Goal: Task Accomplishment & Management: Complete application form

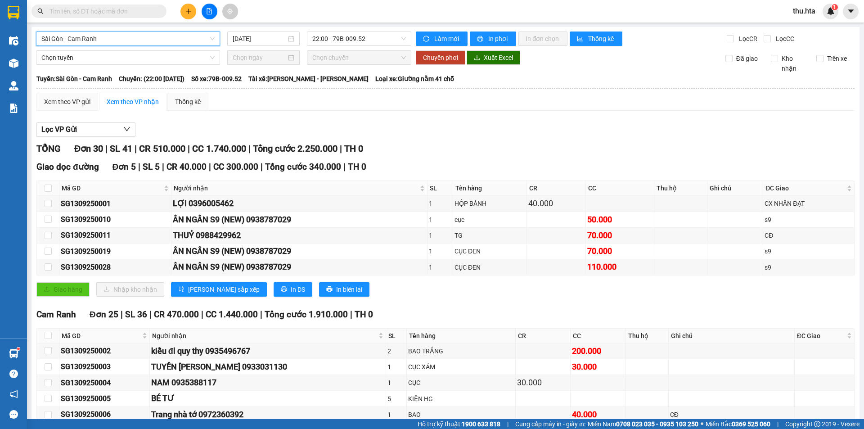
click at [189, 10] on icon "plus" at bounding box center [188, 11] width 0 height 5
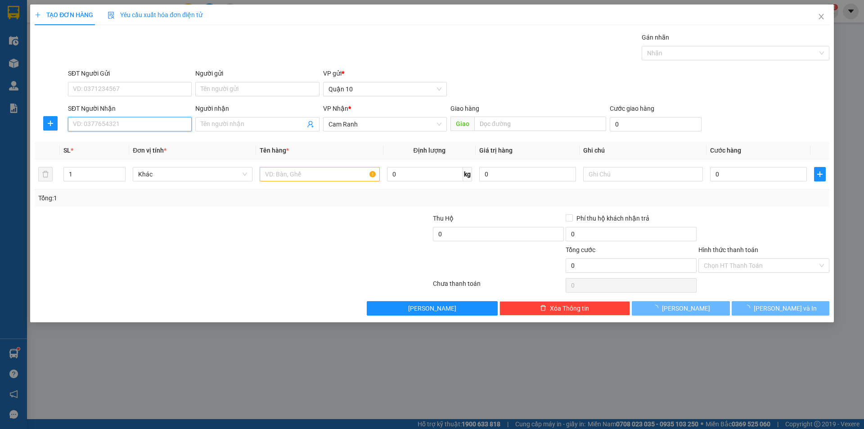
click at [120, 124] on input "SĐT Người Nhận" at bounding box center [130, 124] width 124 height 14
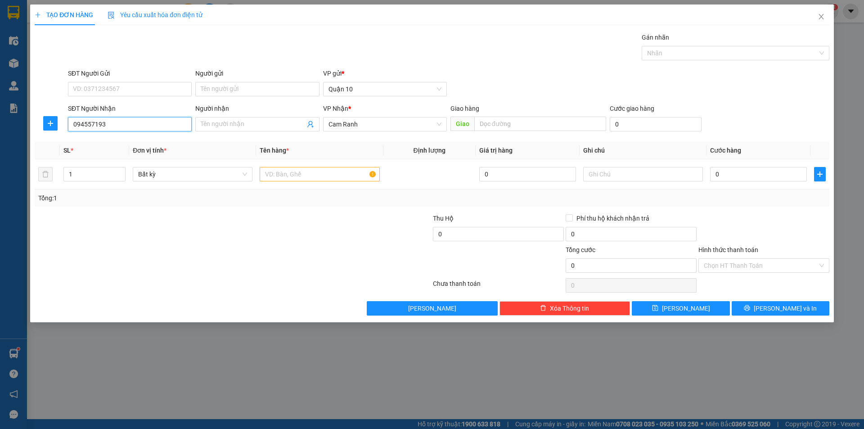
type input "0945571939"
drag, startPoint x: 108, startPoint y: 144, endPoint x: 864, endPoint y: 411, distance: 800.8
click at [113, 144] on div "0945571939 - HUY" at bounding box center [129, 142] width 113 height 10
type input "HUY"
type input "30.000"
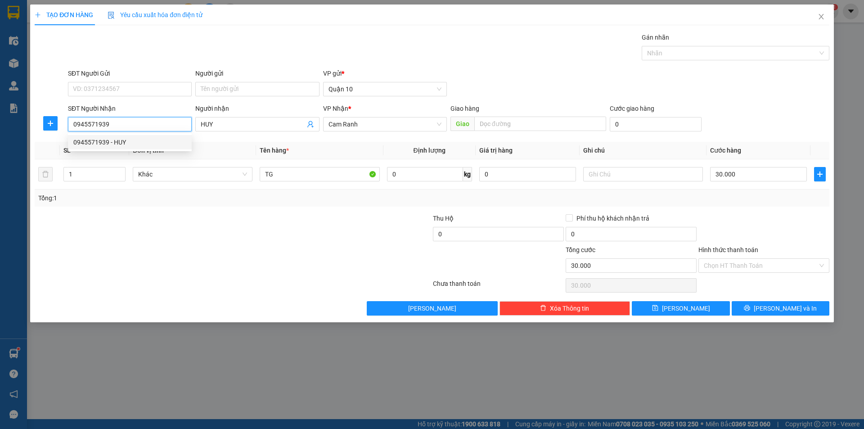
type input "30.000"
type input "0945571939"
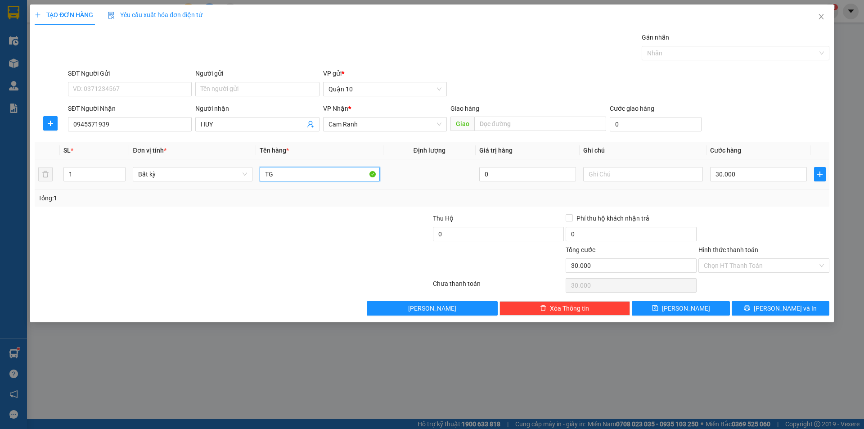
click at [299, 169] on input "TG" at bounding box center [320, 174] width 120 height 14
click at [298, 169] on input "TG" at bounding box center [320, 174] width 120 height 14
type input "VALI"
click at [737, 176] on input "30.000" at bounding box center [758, 174] width 97 height 14
type input "5"
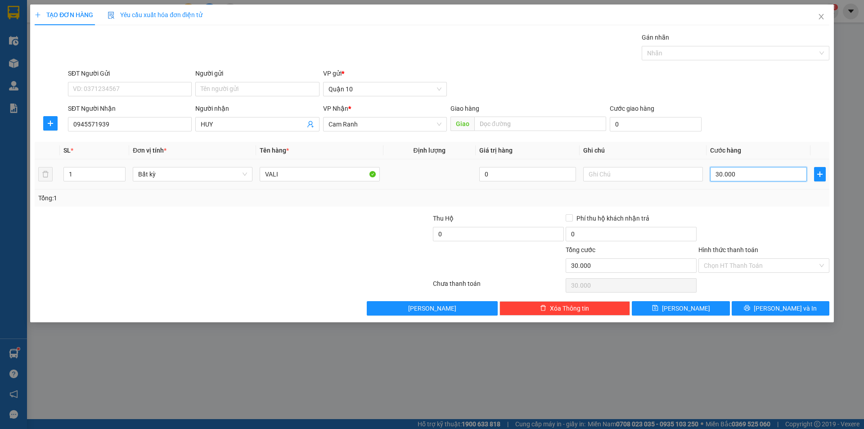
type input "5"
type input "50"
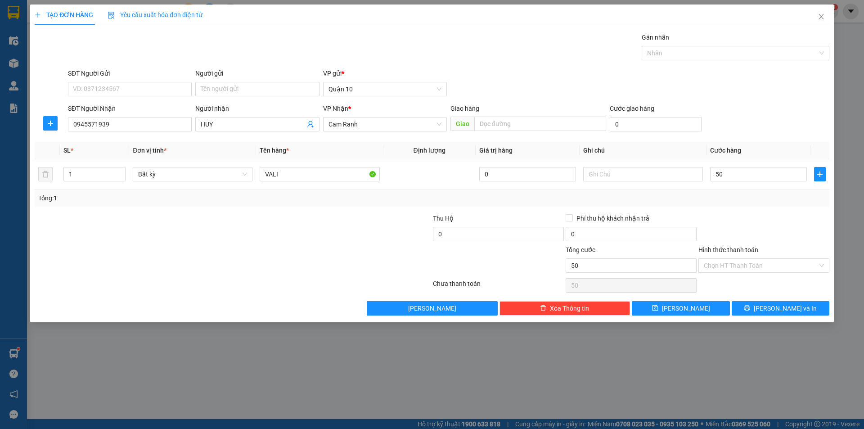
type input "50.000"
click at [806, 227] on div at bounding box center [764, 229] width 133 height 32
click at [780, 271] on input "Hình thức thanh toán" at bounding box center [761, 266] width 114 height 14
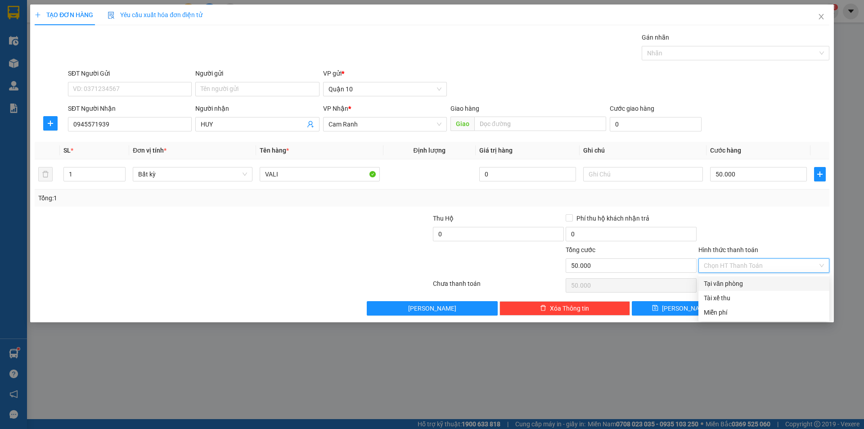
drag, startPoint x: 731, startPoint y: 284, endPoint x: 753, endPoint y: 306, distance: 31.5
click at [734, 285] on div "Tại văn phòng" at bounding box center [764, 284] width 120 height 10
type input "0"
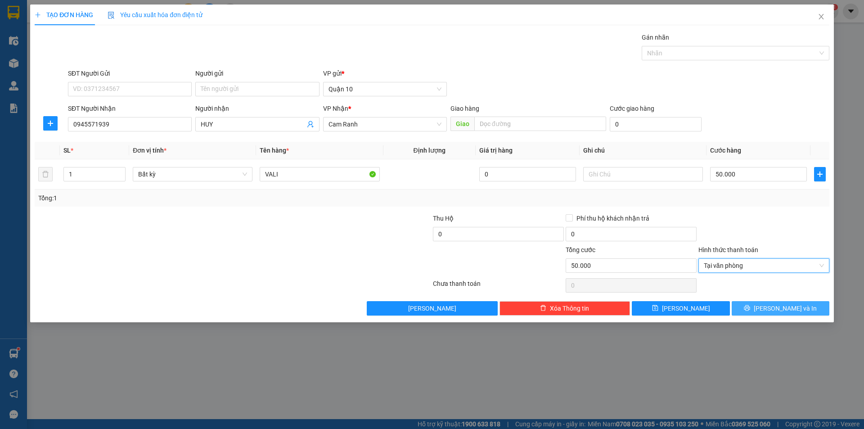
click at [771, 304] on button "[PERSON_NAME] và In" at bounding box center [781, 308] width 98 height 14
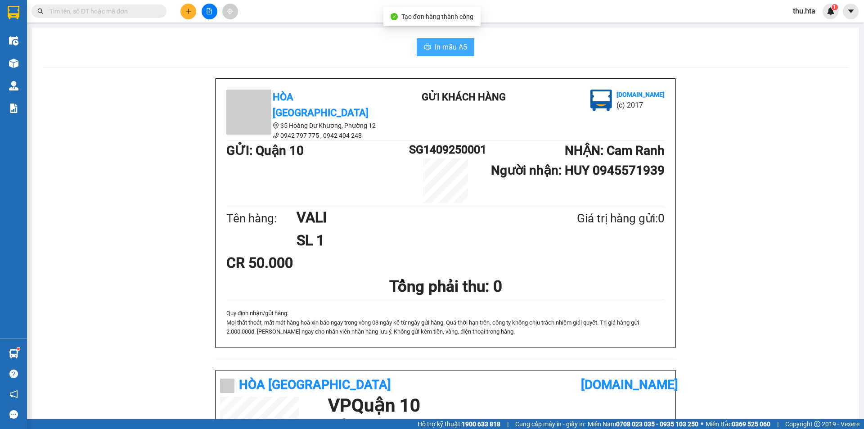
click at [455, 56] on button "In mẫu A5" at bounding box center [446, 47] width 58 height 18
click at [185, 9] on icon "plus" at bounding box center [188, 11] width 6 height 6
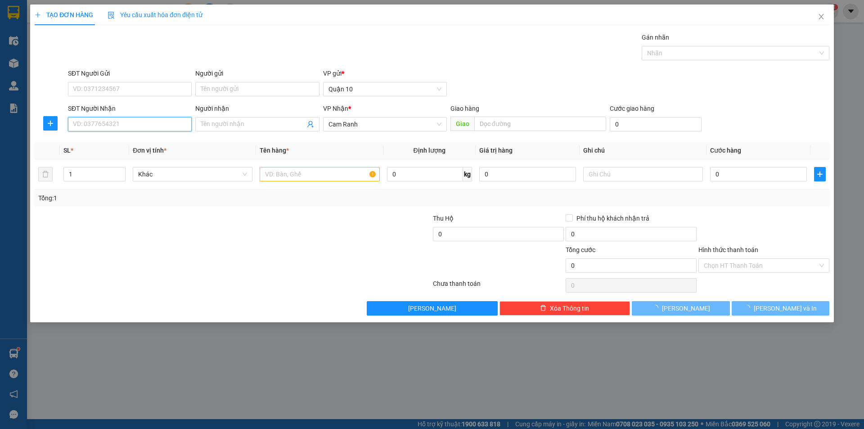
click at [104, 120] on input "SĐT Người Nhận" at bounding box center [130, 124] width 124 height 14
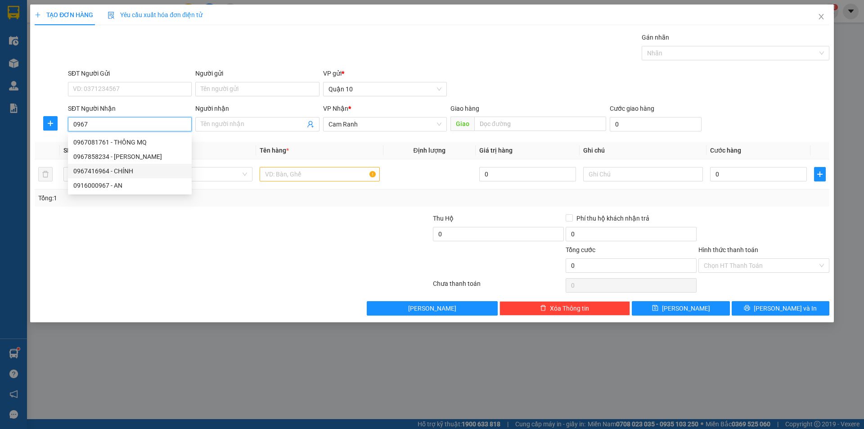
click at [115, 174] on div "0967416964 - CHÍNH" at bounding box center [129, 171] width 113 height 10
type input "0967416964"
type input "CHÍNH"
type input "40.000"
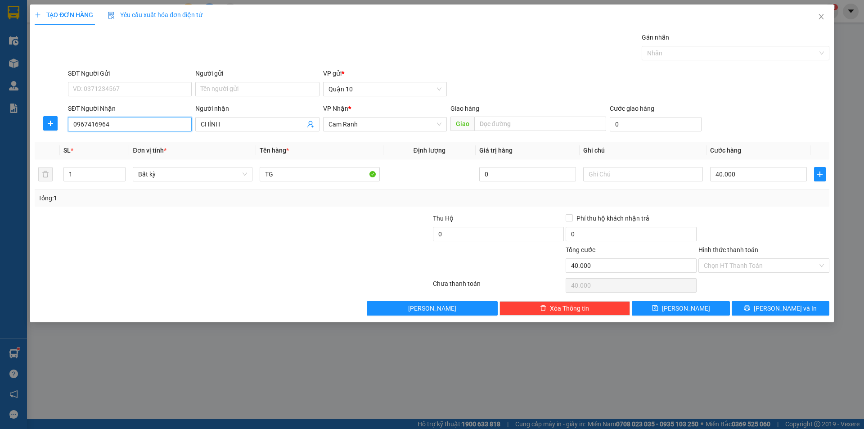
type input "0967416964"
click at [266, 239] on div at bounding box center [167, 229] width 266 height 32
click at [758, 267] on input "Hình thức thanh toán" at bounding box center [761, 266] width 114 height 14
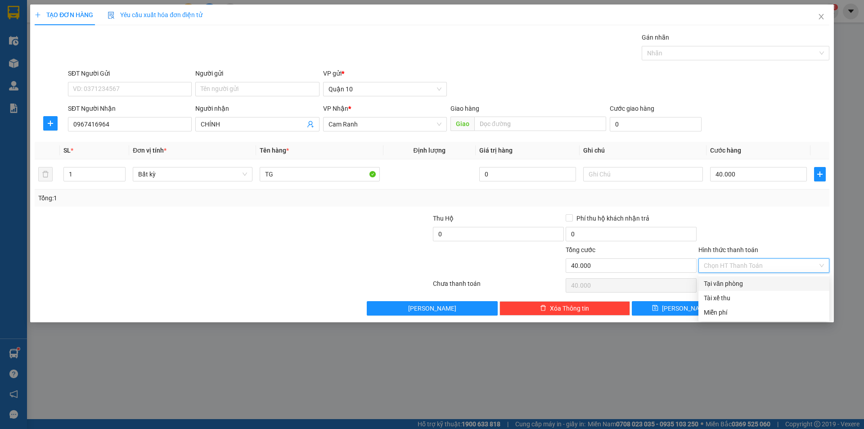
drag, startPoint x: 765, startPoint y: 284, endPoint x: 781, endPoint y: 303, distance: 24.6
click at [767, 286] on div "Tại văn phòng" at bounding box center [764, 284] width 120 height 10
type input "0"
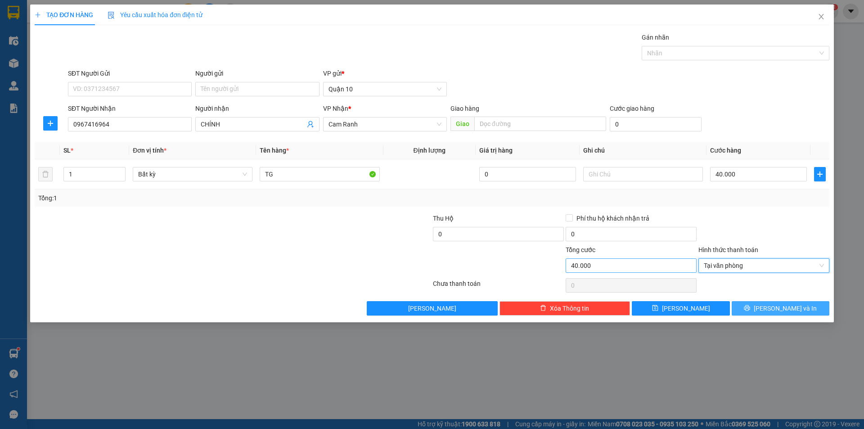
drag, startPoint x: 791, startPoint y: 310, endPoint x: 656, endPoint y: 272, distance: 140.2
click at [783, 308] on span "[PERSON_NAME] và In" at bounding box center [785, 308] width 63 height 10
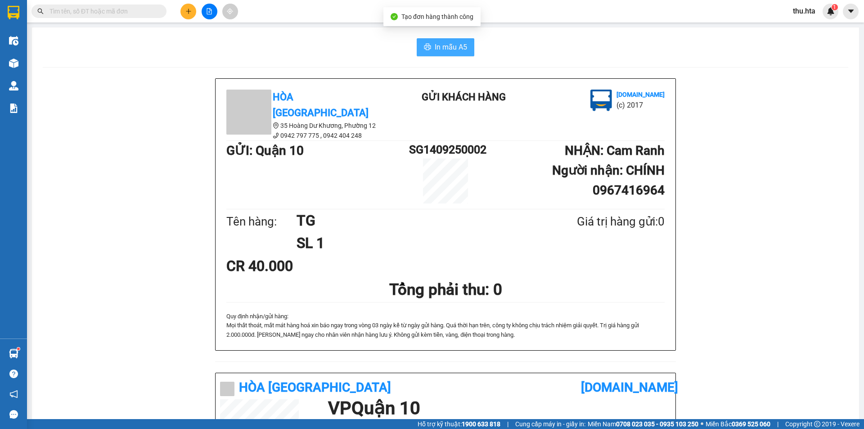
click at [430, 47] on button "In mẫu A5" at bounding box center [446, 47] width 58 height 18
